Goal: Task Accomplishment & Management: Manage account settings

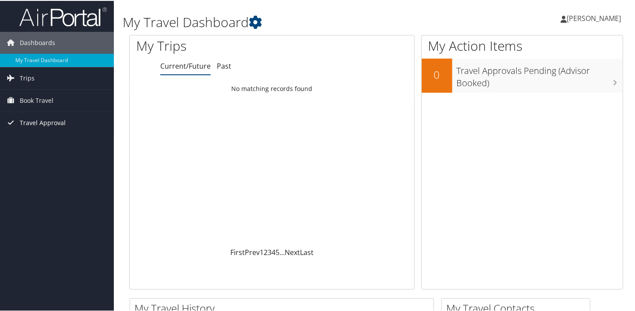
click at [38, 123] on span "Travel Approval" at bounding box center [43, 122] width 46 height 22
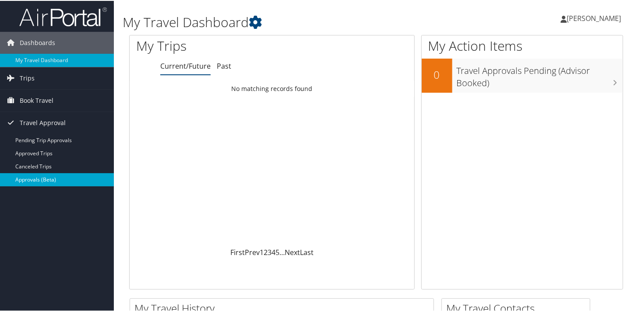
click at [38, 180] on link "Approvals (Beta)" at bounding box center [57, 179] width 114 height 13
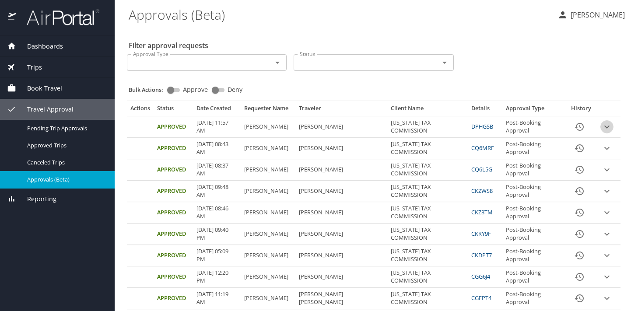
click at [602, 124] on icon "expand row" at bounding box center [607, 127] width 11 height 11
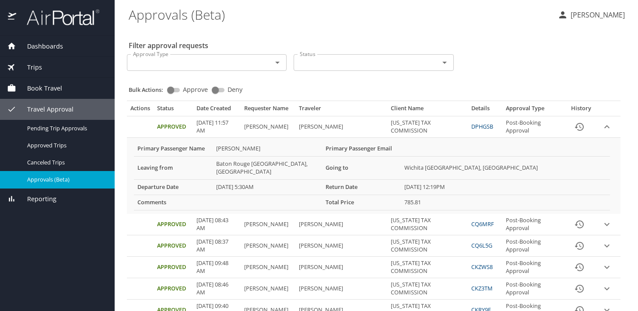
click at [472, 128] on link "DPHGSB" at bounding box center [483, 127] width 22 height 8
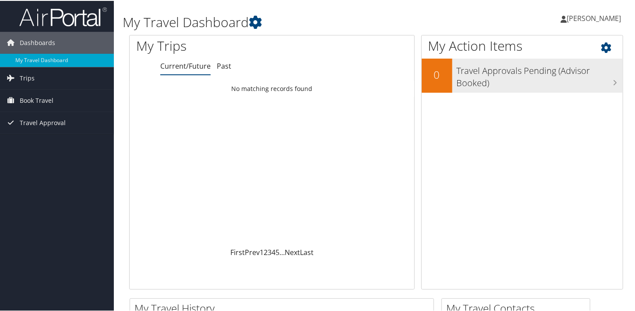
click at [607, 83] on h3 "Travel Approvals Pending (Advisor Booked)" at bounding box center [540, 74] width 166 height 29
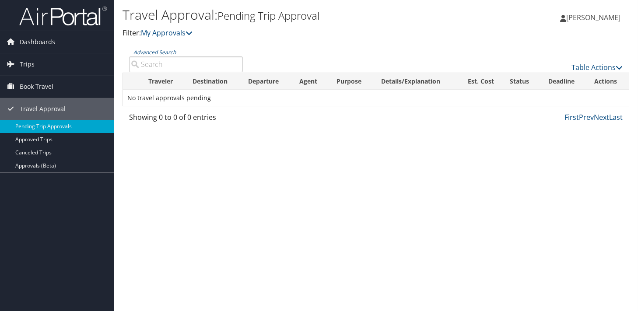
click at [590, 19] on span "[PERSON_NAME]" at bounding box center [594, 18] width 54 height 10
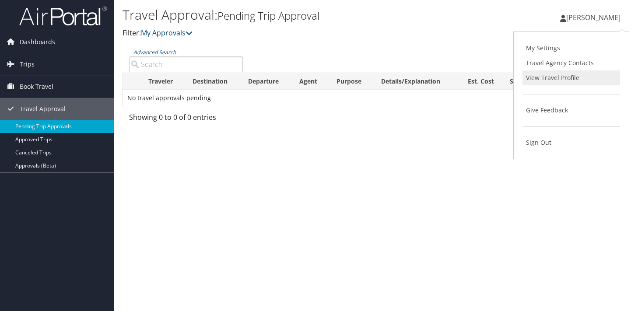
click at [563, 79] on link "View Travel Profile" at bounding box center [572, 78] width 98 height 15
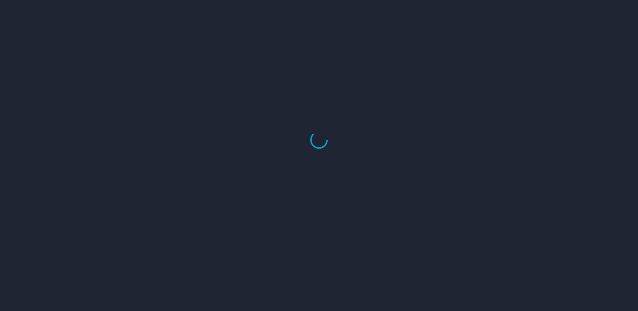
select select "US"
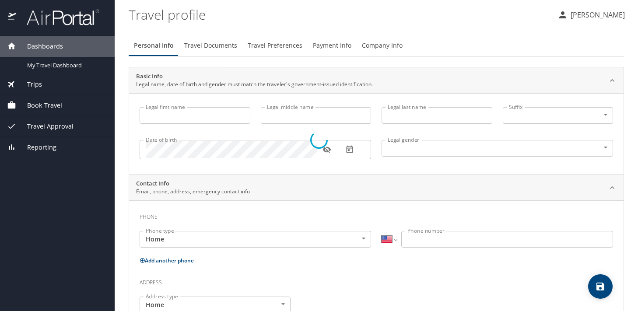
type input "[PERSON_NAME]"
type input "[DEMOGRAPHIC_DATA]"
type input "[PERSON_NAME]"
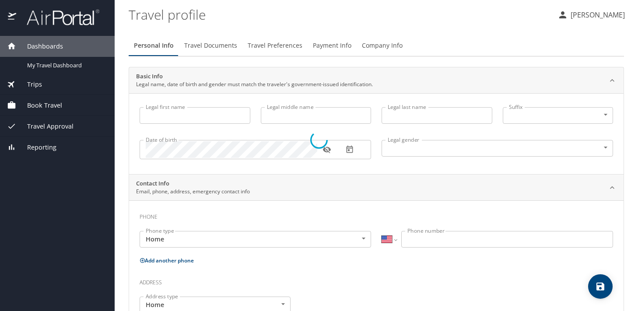
type input "[PERSON_NAME]"
type input "[PHONE_NUMBER]"
select select "US"
